Goal: Check status: Check status

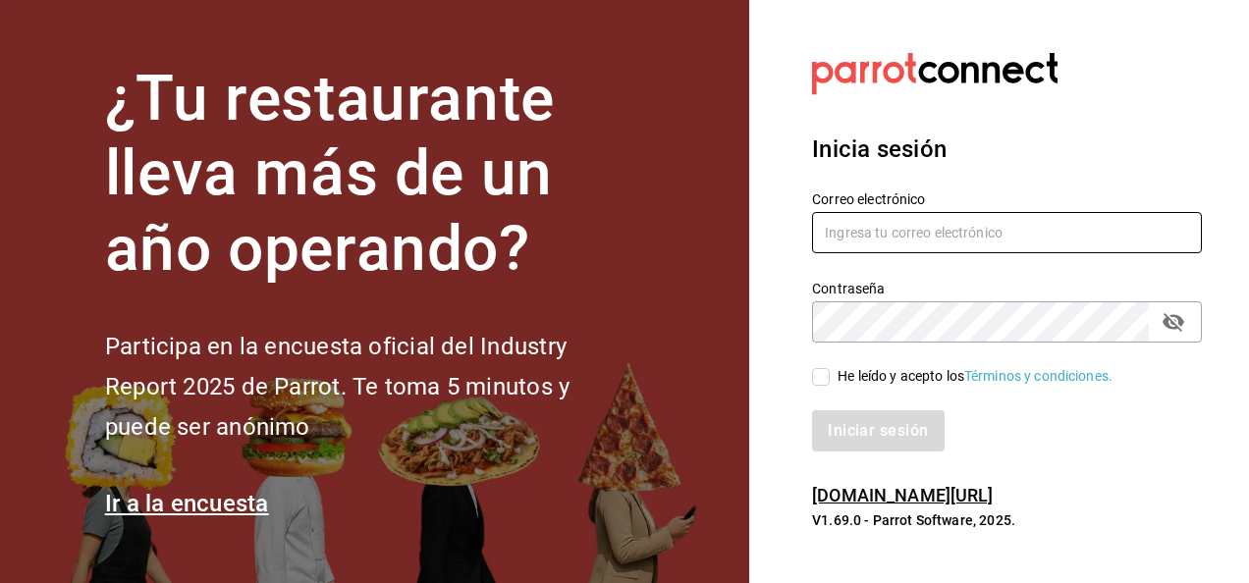
type input "[EMAIL_ADDRESS][DOMAIN_NAME]"
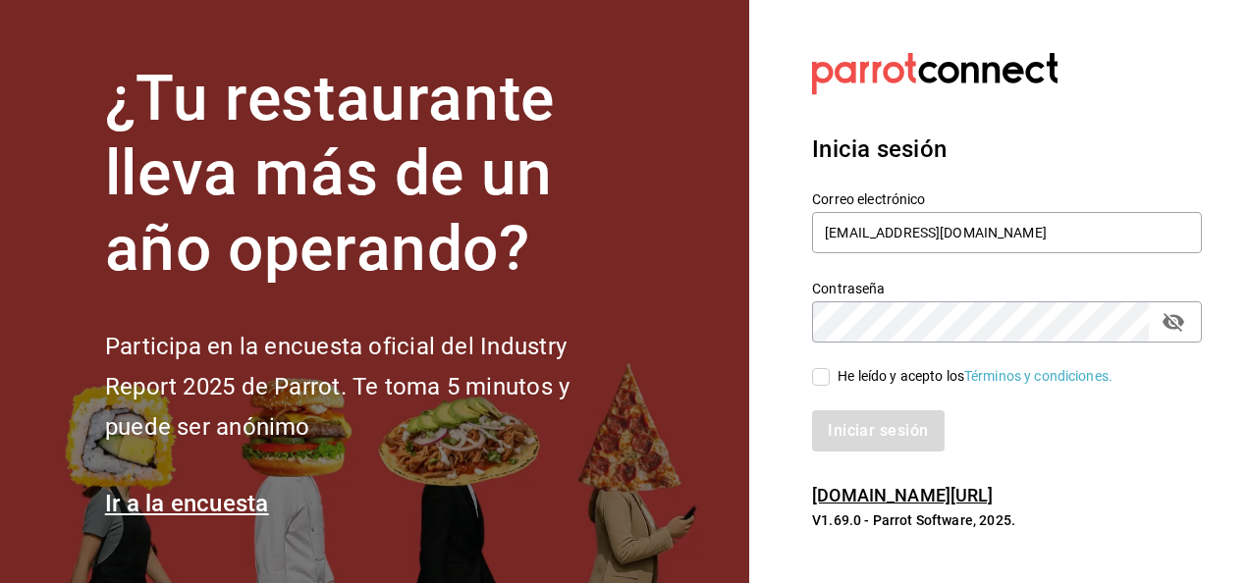
click at [823, 377] on input "He leído y acepto los Términos y condiciones." at bounding box center [821, 377] width 18 height 18
checkbox input "true"
click at [863, 421] on button "Iniciar sesión" at bounding box center [879, 430] width 134 height 41
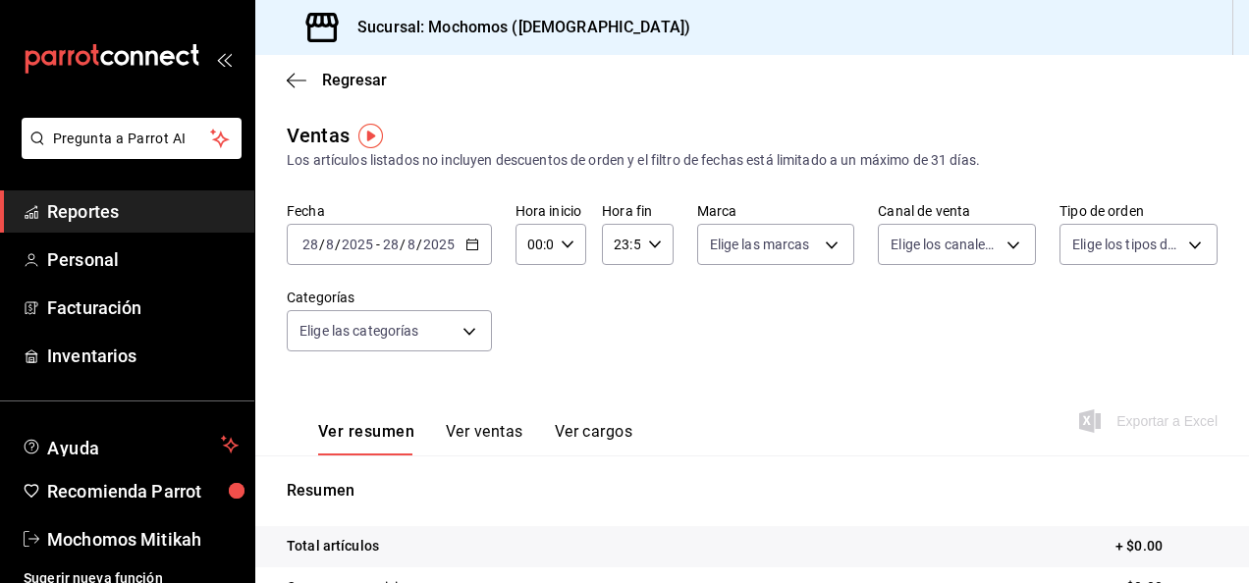
click at [459, 249] on div "2025-08-28 28 / 8 / 2025 - 2025-08-28 28 / 8 / 2025" at bounding box center [389, 244] width 205 height 41
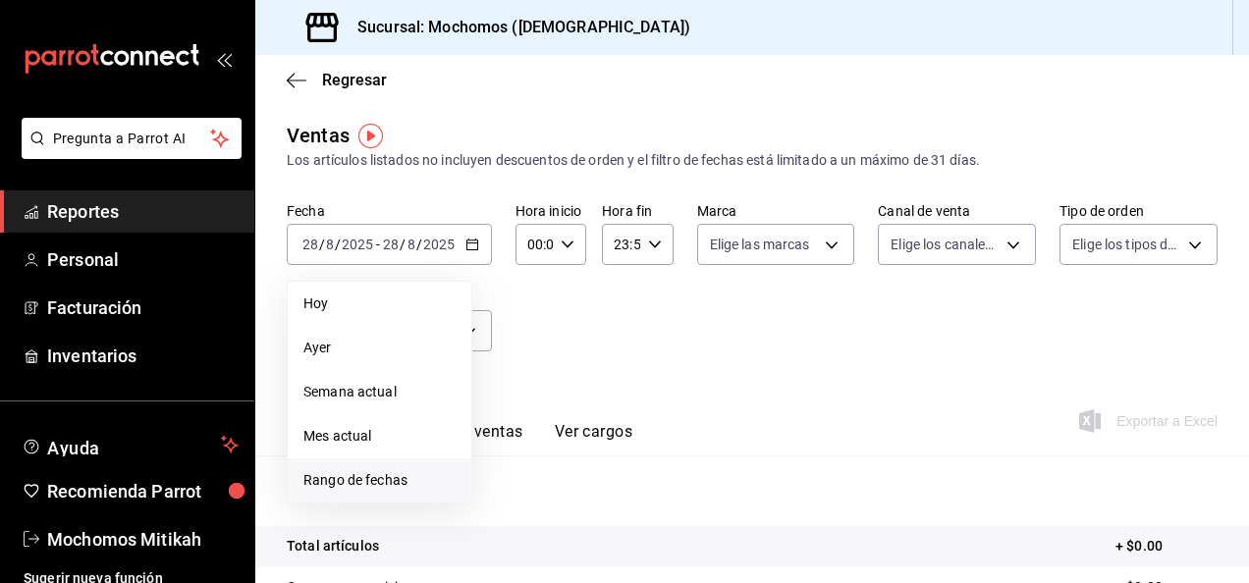
click at [393, 489] on span "Rango de fechas" at bounding box center [379, 480] width 152 height 21
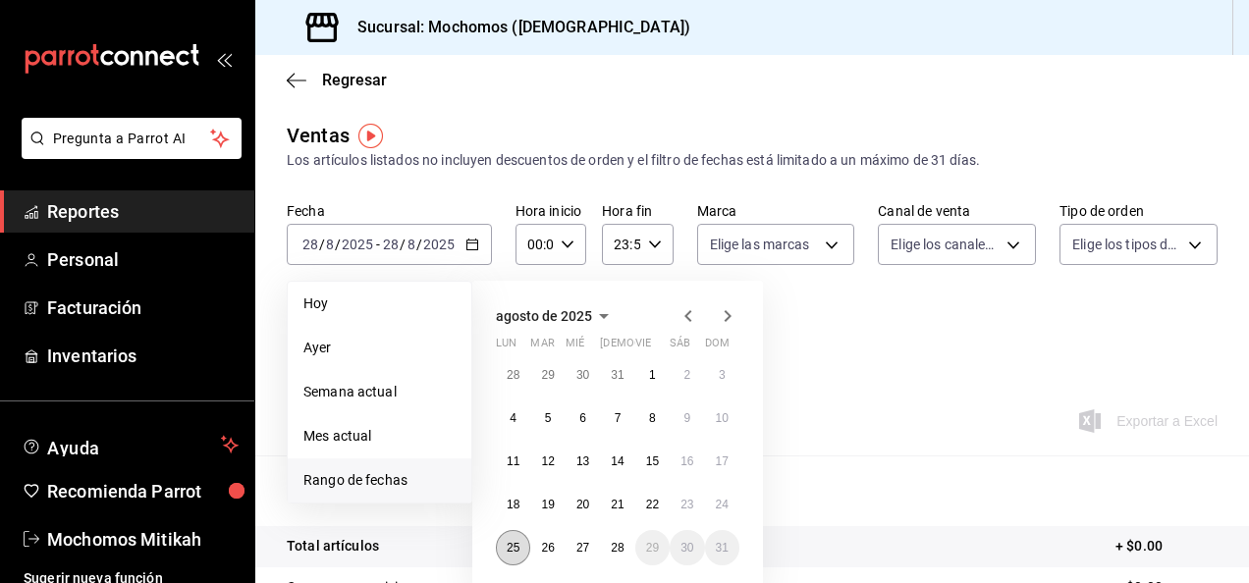
click at [512, 548] on abbr "25" at bounding box center [513, 548] width 13 height 14
click at [625, 547] on button "28" at bounding box center [617, 547] width 34 height 35
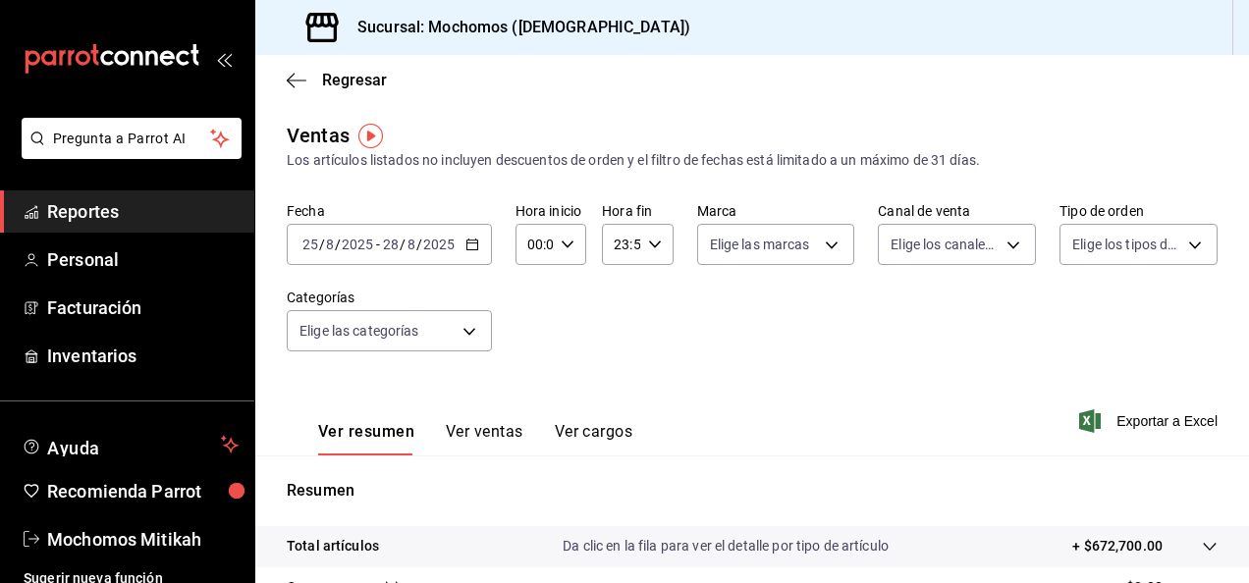
click at [575, 251] on div "00:00 Hora inicio" at bounding box center [551, 244] width 71 height 41
click at [529, 385] on span "02" at bounding box center [531, 389] width 4 height 16
type input "02:00"
click at [524, 385] on button "05" at bounding box center [531, 373] width 27 height 39
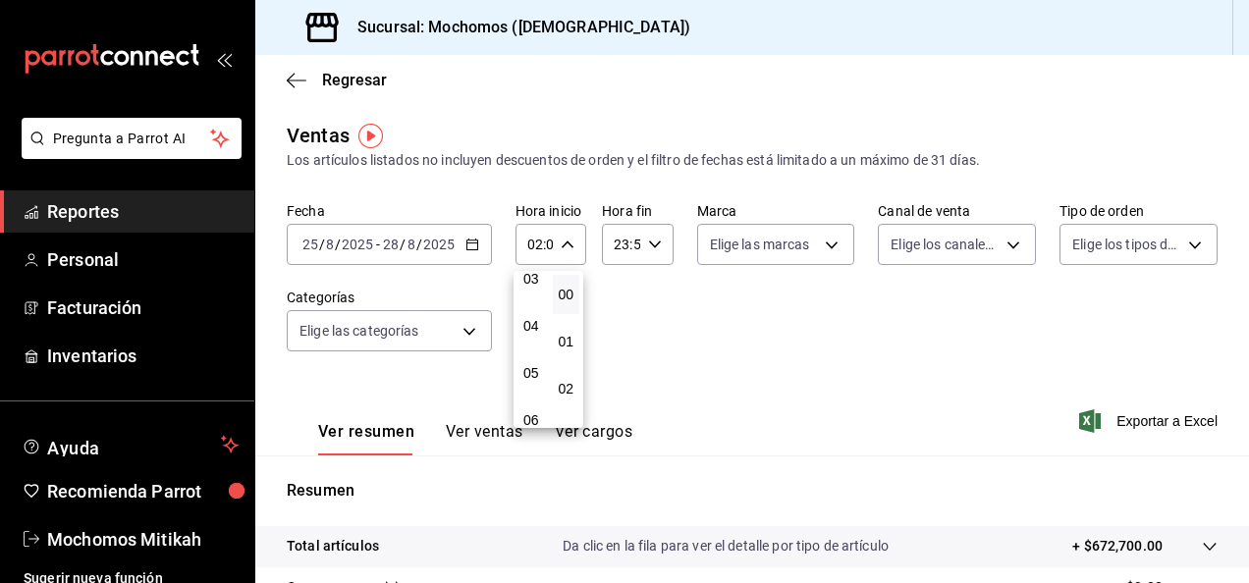
type input "05:00"
click at [650, 242] on div at bounding box center [624, 291] width 1249 height 583
click at [650, 242] on icon "button" at bounding box center [655, 245] width 14 height 14
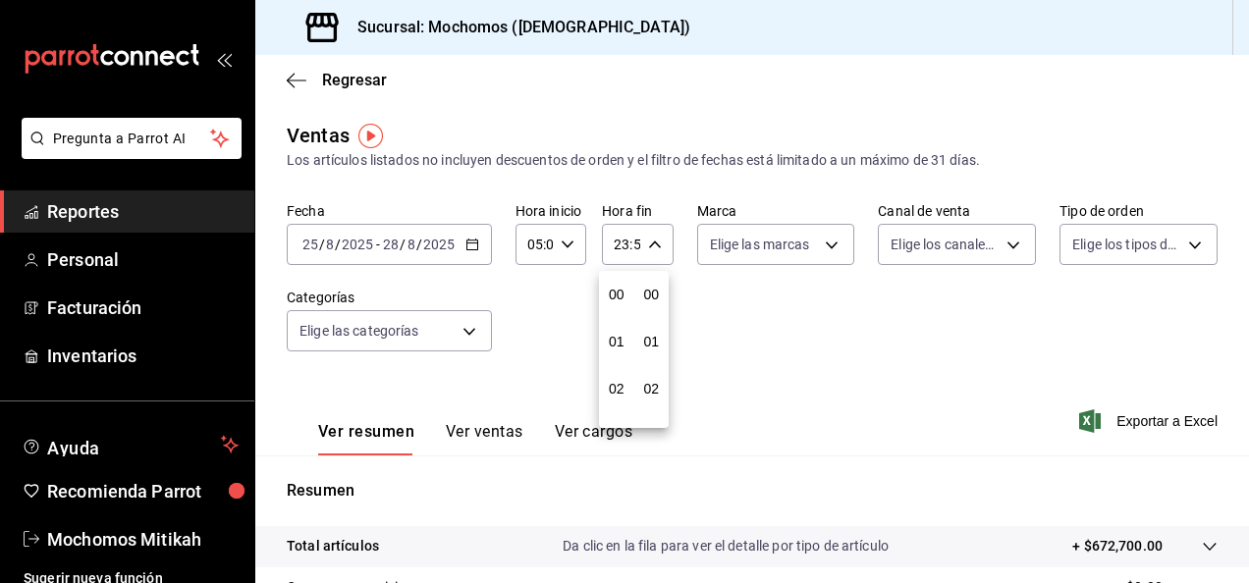
scroll to position [2671, 0]
click at [619, 396] on button "23" at bounding box center [616, 404] width 27 height 39
click at [619, 381] on span "05" at bounding box center [617, 381] width 4 height 16
type input "05:59"
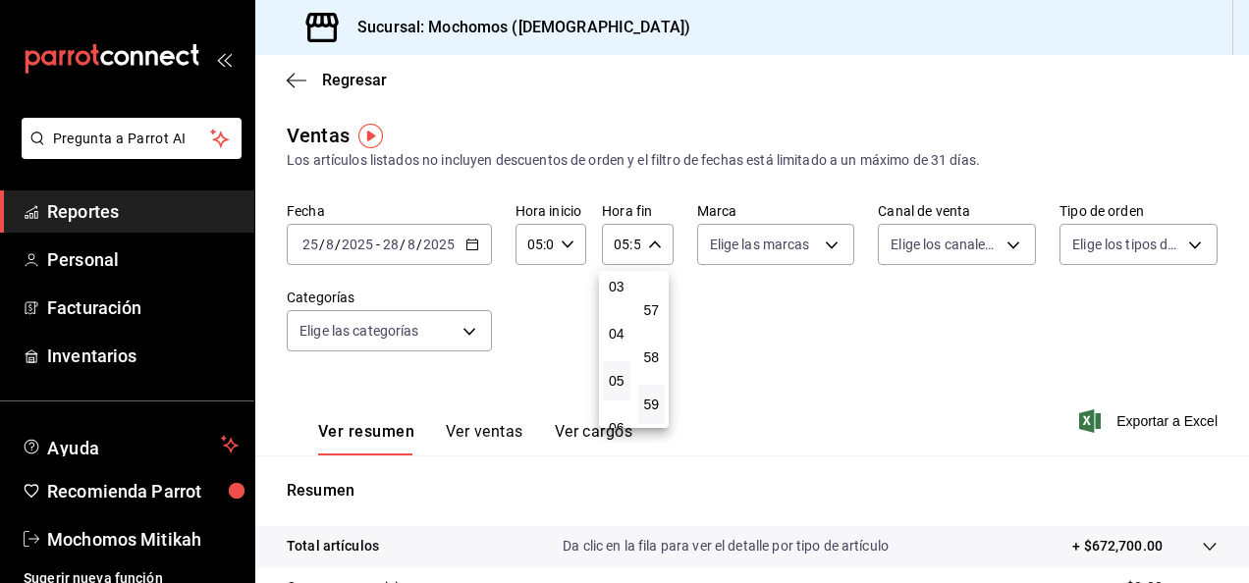
click at [657, 418] on button "59" at bounding box center [651, 404] width 27 height 39
click at [654, 289] on span "00" at bounding box center [652, 295] width 4 height 16
type input "05:00"
click at [1127, 421] on div at bounding box center [624, 291] width 1249 height 583
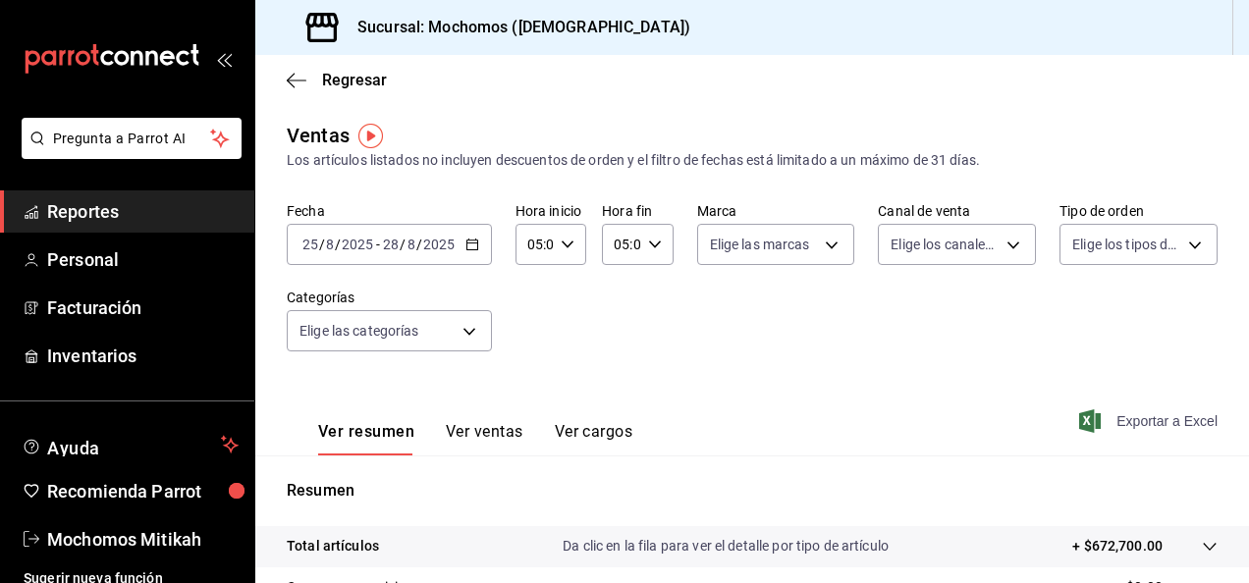
click at [1082, 430] on icon "button" at bounding box center [1090, 421] width 22 height 24
